Goal: Information Seeking & Learning: Learn about a topic

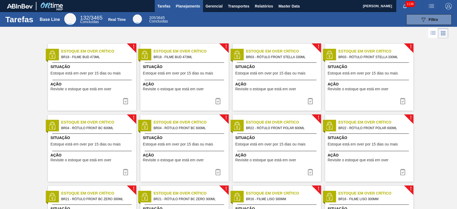
click at [183, 6] on span "Planejamento" at bounding box center [187, 6] width 24 height 6
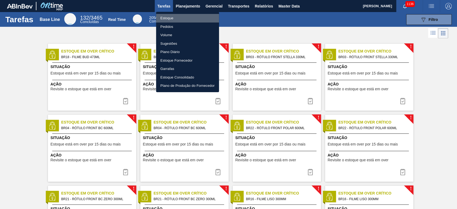
click at [170, 16] on li "Estoque" at bounding box center [187, 18] width 63 height 9
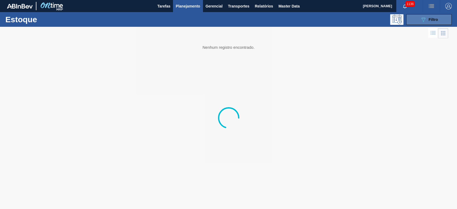
click at [311, 20] on icon "089F7B8B-B2A5-4AFE-B5C0-19BA573D28AC" at bounding box center [423, 19] width 6 height 6
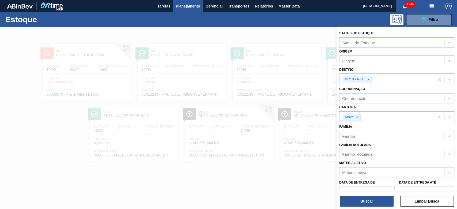
click at [217, 142] on div at bounding box center [228, 131] width 457 height 209
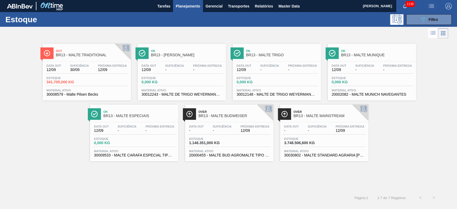
click at [82, 62] on div "Data out 12/09 Suficiência 30/09 Próxima Entrega 12/09 Estoque 341.705,000 KG M…" at bounding box center [87, 79] width 88 height 36
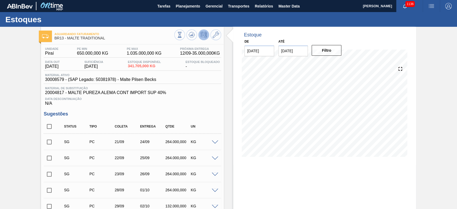
scroll to position [178, 0]
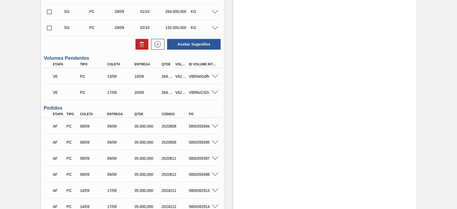
click at [179, 77] on div "V622282" at bounding box center [181, 76] width 14 height 4
copy div "V622282"
click at [178, 92] on div "V621961" at bounding box center [181, 92] width 14 height 4
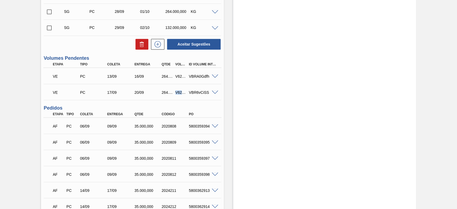
click at [178, 92] on div "V621961" at bounding box center [181, 92] width 14 height 4
copy div "V621961"
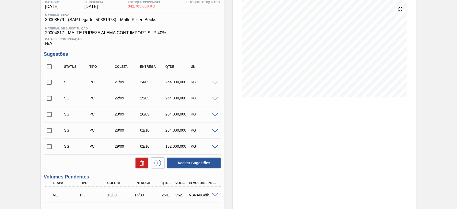
scroll to position [0, 0]
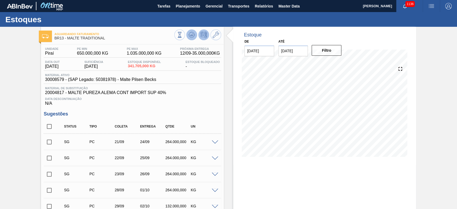
click at [187, 35] on button at bounding box center [191, 34] width 11 height 11
click at [189, 34] on icon at bounding box center [188, 34] width 1 height 1
click at [190, 34] on icon at bounding box center [191, 35] width 6 height 6
